Goal: Information Seeking & Learning: Understand process/instructions

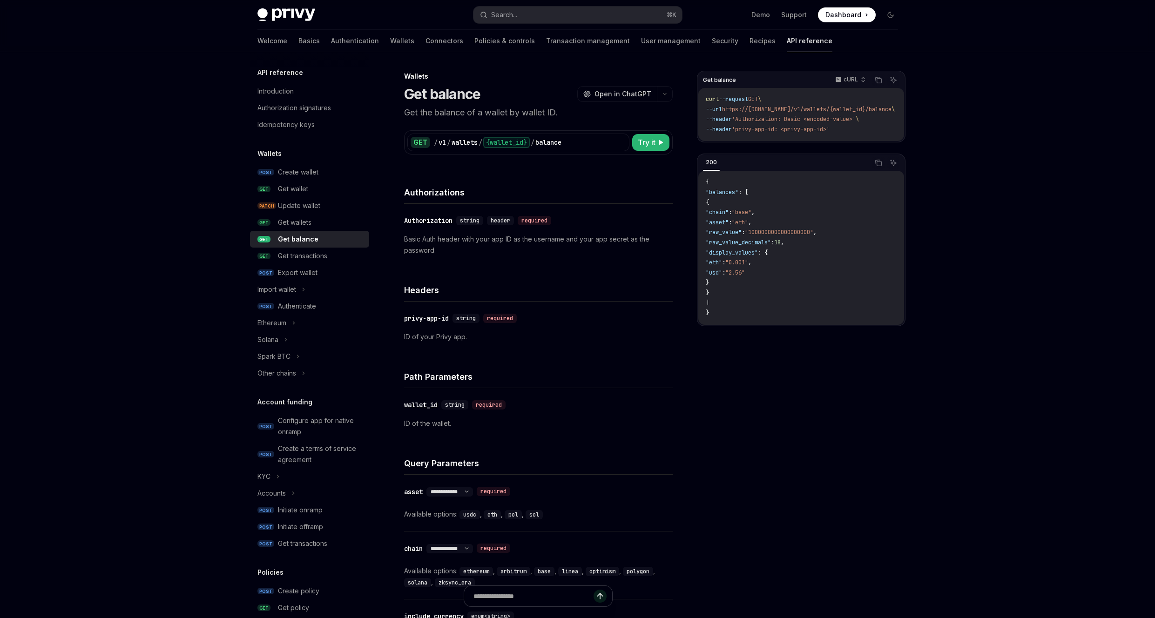
click at [758, 255] on span ""display_values"" at bounding box center [732, 252] width 52 height 7
drag, startPoint x: 726, startPoint y: 231, endPoint x: 840, endPoint y: 241, distance: 114.0
click at [840, 241] on code "{ "balances" : [ { "chain" : "base" , "asset" : "eth" , "raw_value" : "10000000…" at bounding box center [801, 247] width 191 height 141
click at [838, 248] on code "{ "balances" : [ { "chain" : "base" , "asset" : "eth" , "raw_value" : "10000000…" at bounding box center [801, 247] width 191 height 141
click at [312, 320] on div "Ethereum" at bounding box center [312, 323] width 119 height 17
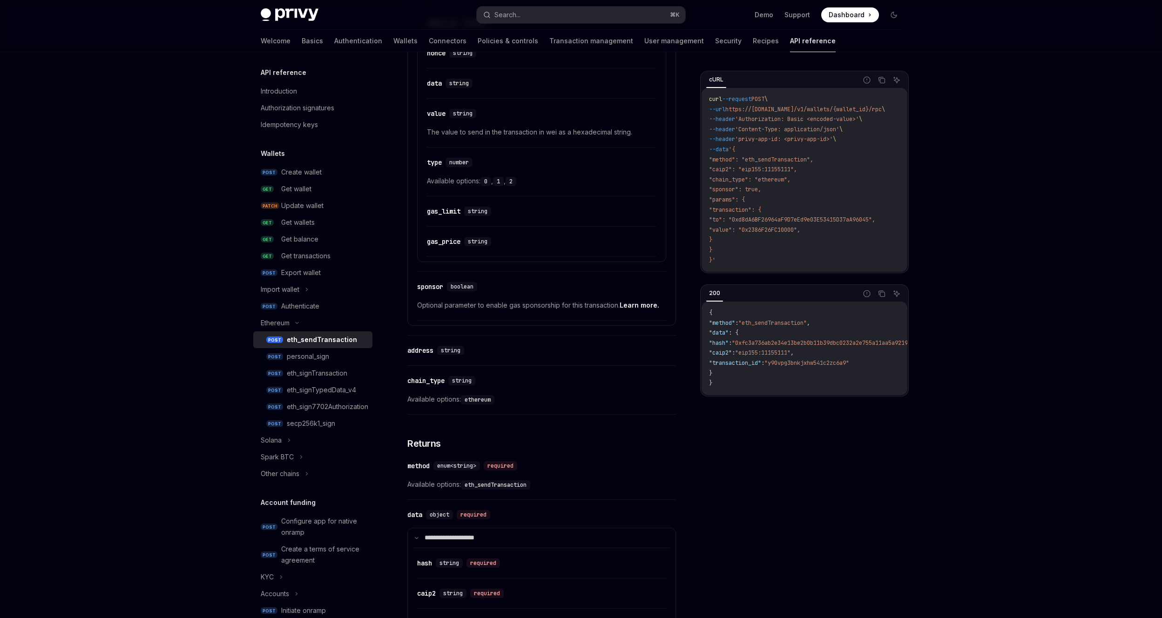
scroll to position [903, 0]
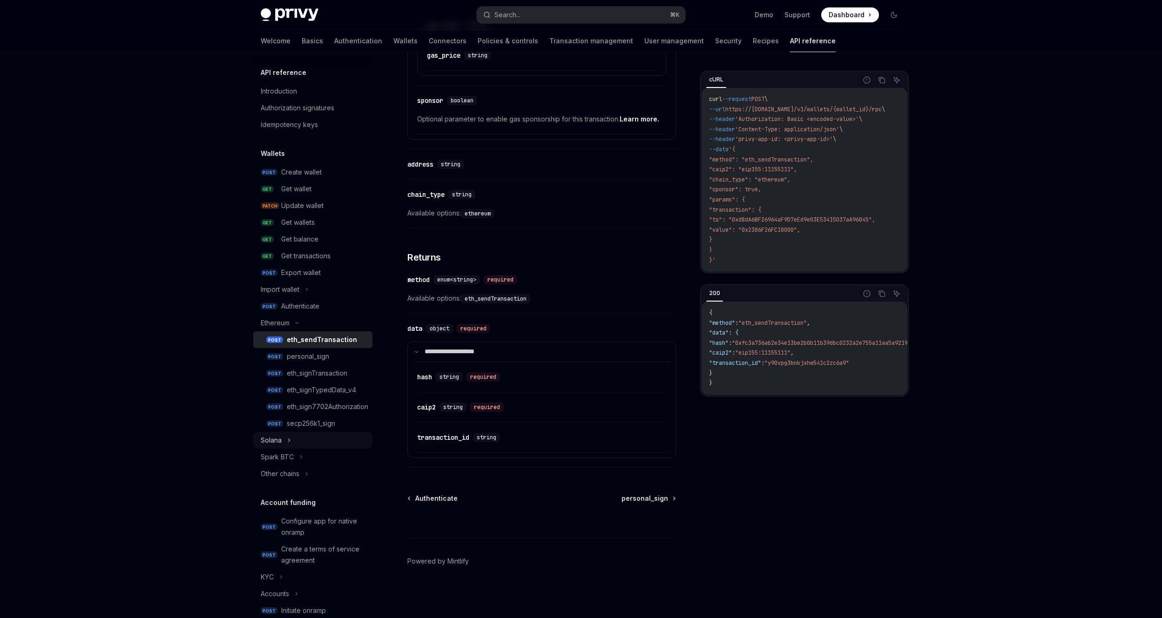
click at [283, 439] on div "Solana" at bounding box center [312, 440] width 119 height 17
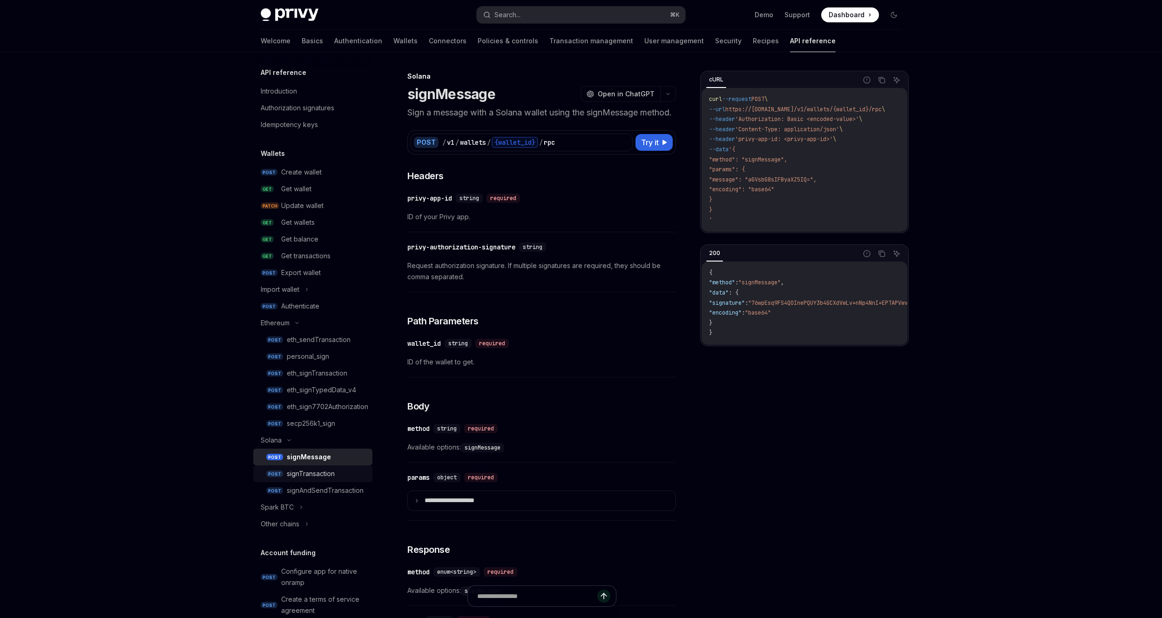
click at [316, 476] on div "signTransaction" at bounding box center [311, 473] width 48 height 11
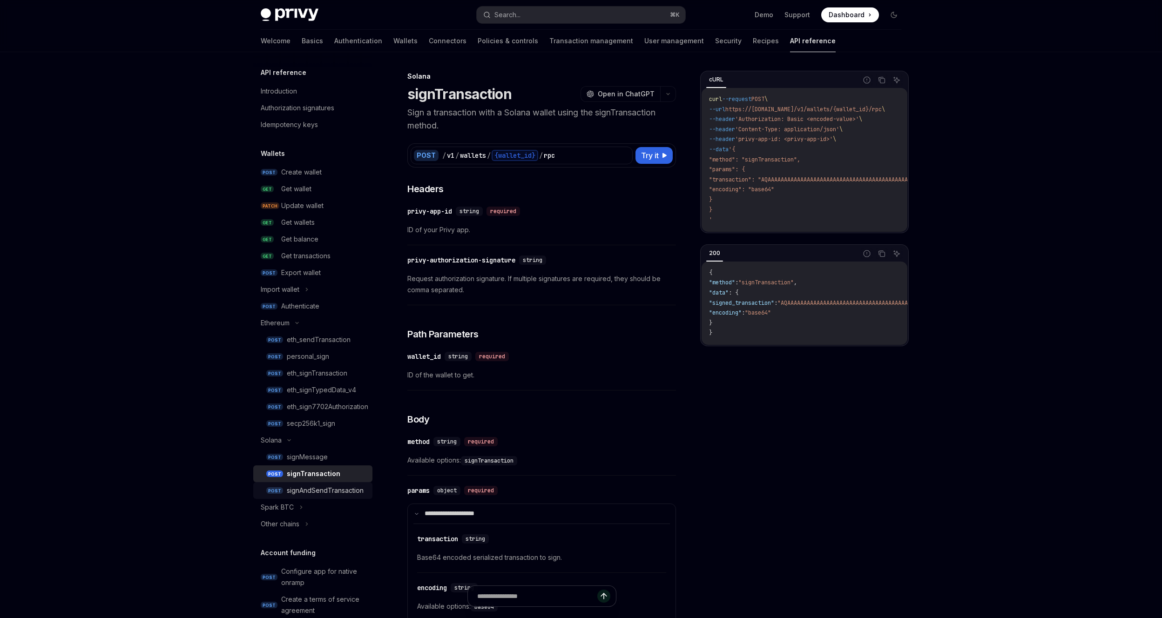
click at [321, 491] on div "signAndSendTransaction" at bounding box center [325, 490] width 77 height 11
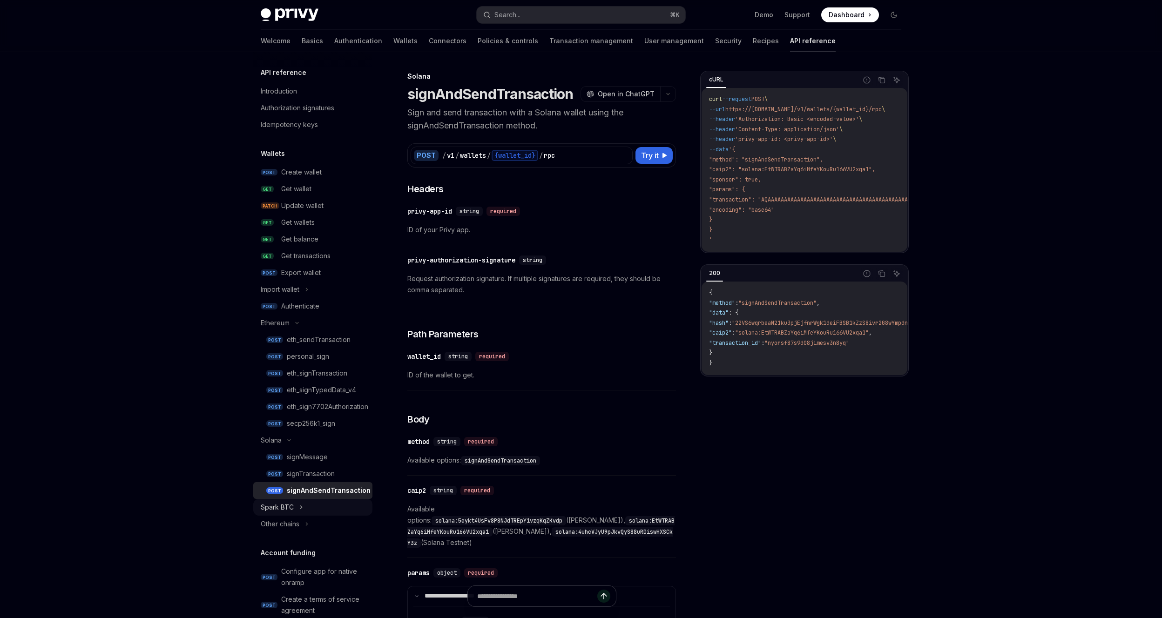
click at [307, 510] on div "Spark BTC" at bounding box center [312, 507] width 119 height 17
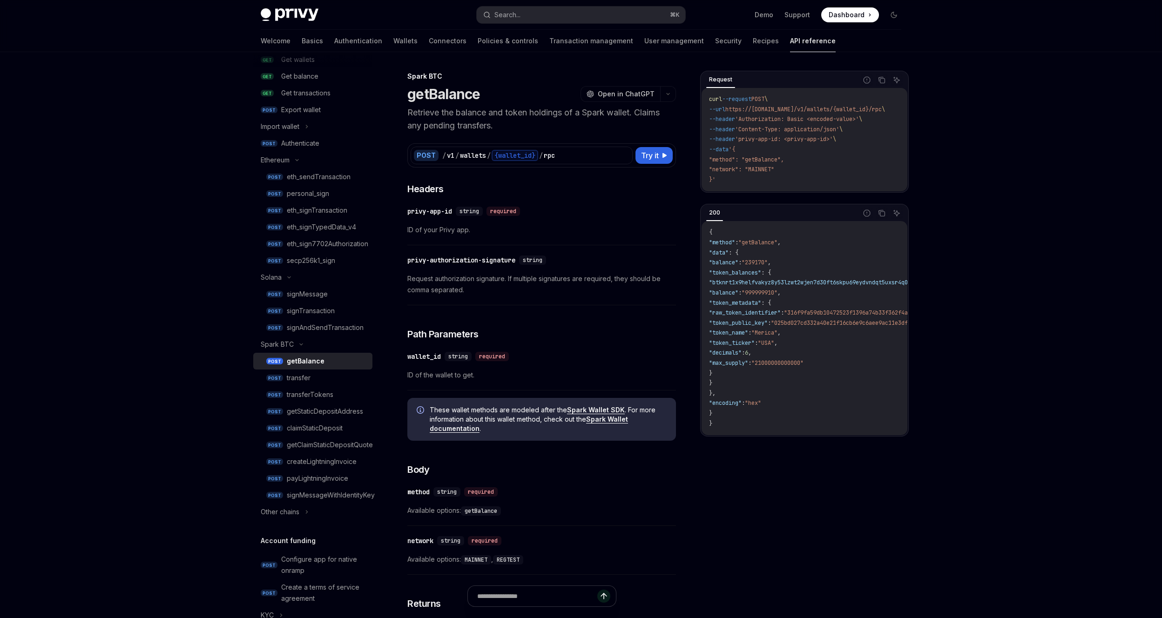
scroll to position [319, 0]
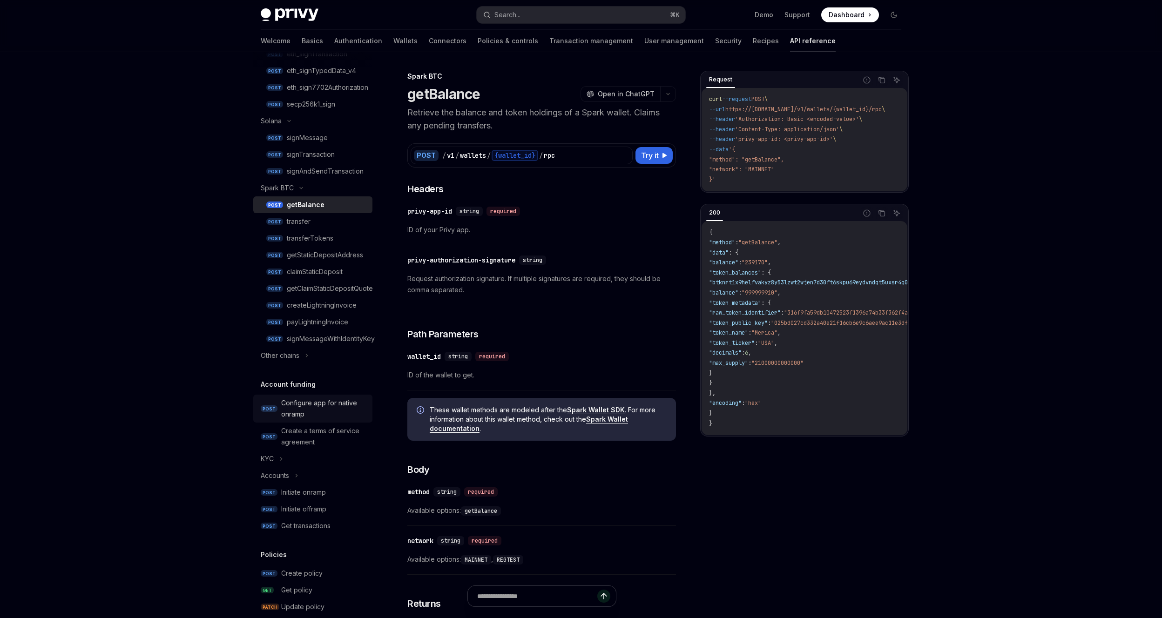
click at [327, 420] on link "POST Configure app for native onramp" at bounding box center [312, 409] width 119 height 28
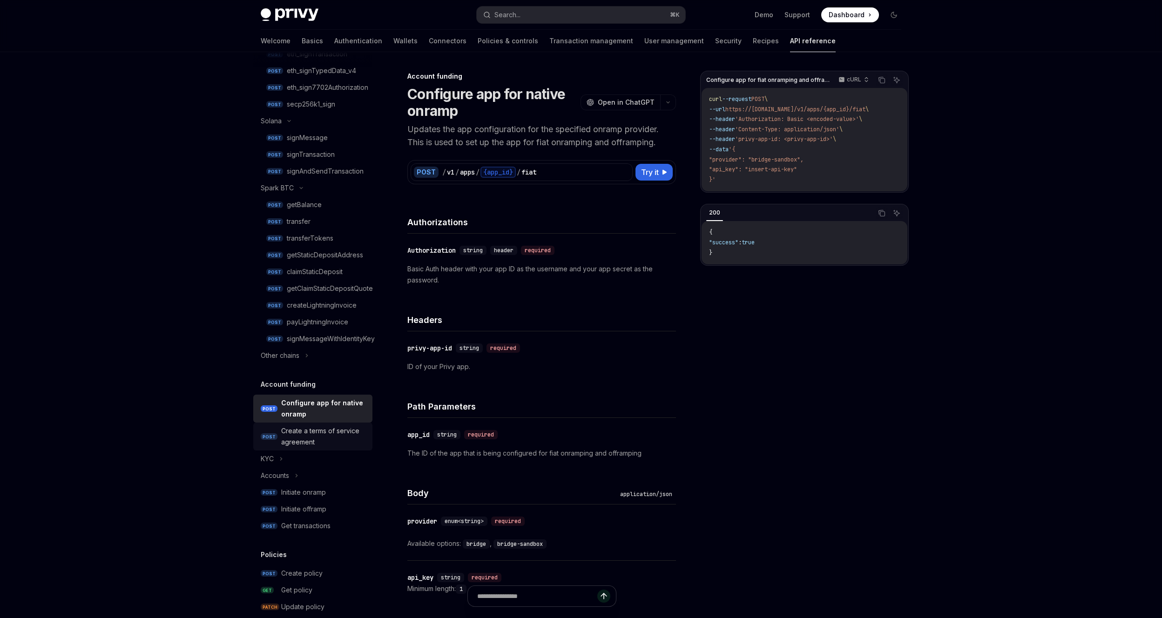
click at [324, 430] on div "Create a terms of service agreement" at bounding box center [324, 437] width 86 height 22
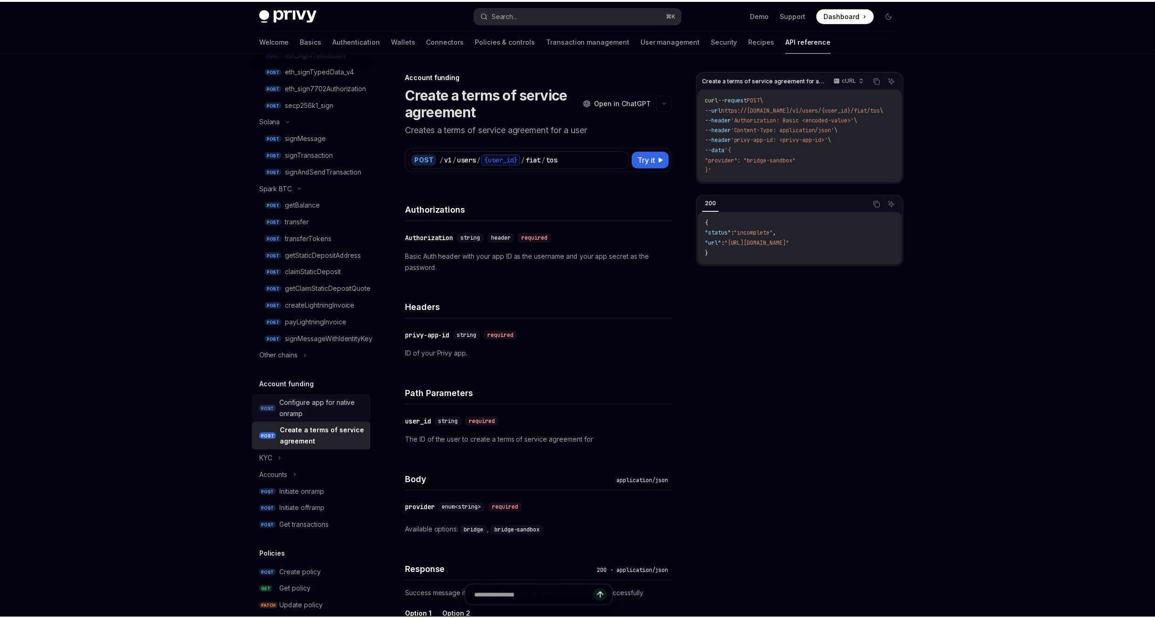
scroll to position [118, 0]
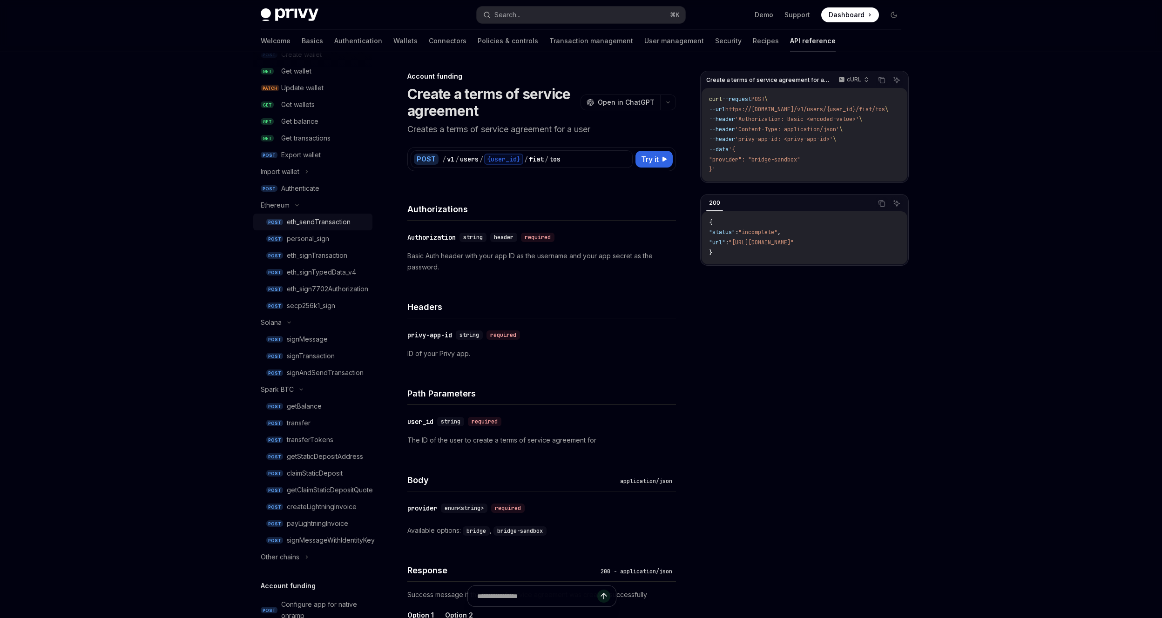
click at [326, 229] on link "POST eth_sendTransaction" at bounding box center [312, 222] width 119 height 17
type textarea "*"
